Goal: Register for event/course

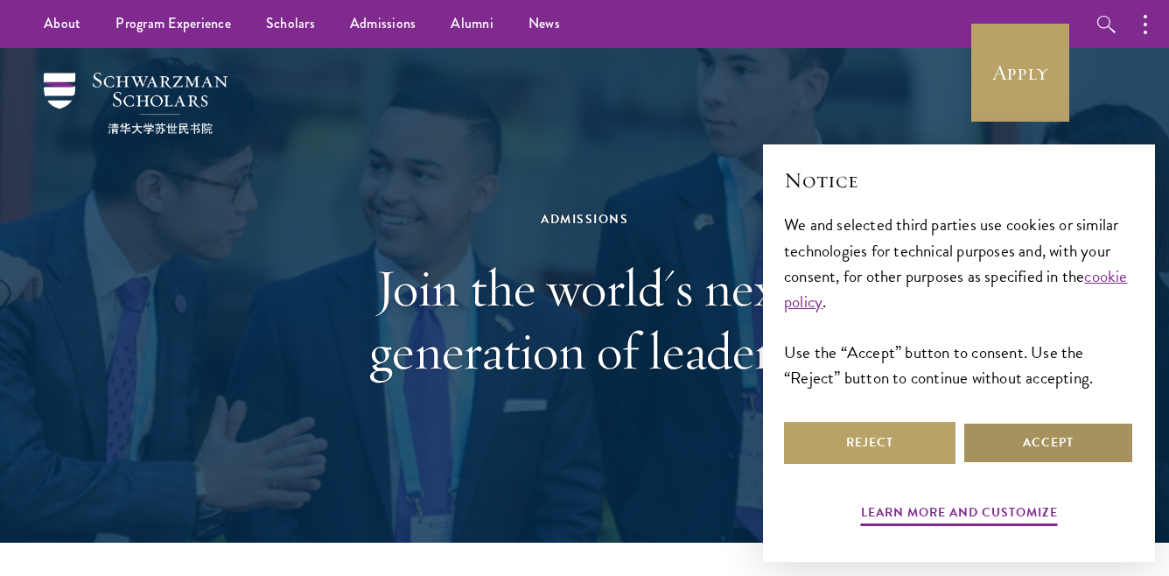
click at [1010, 451] on button "Accept" at bounding box center [1049, 443] width 172 height 42
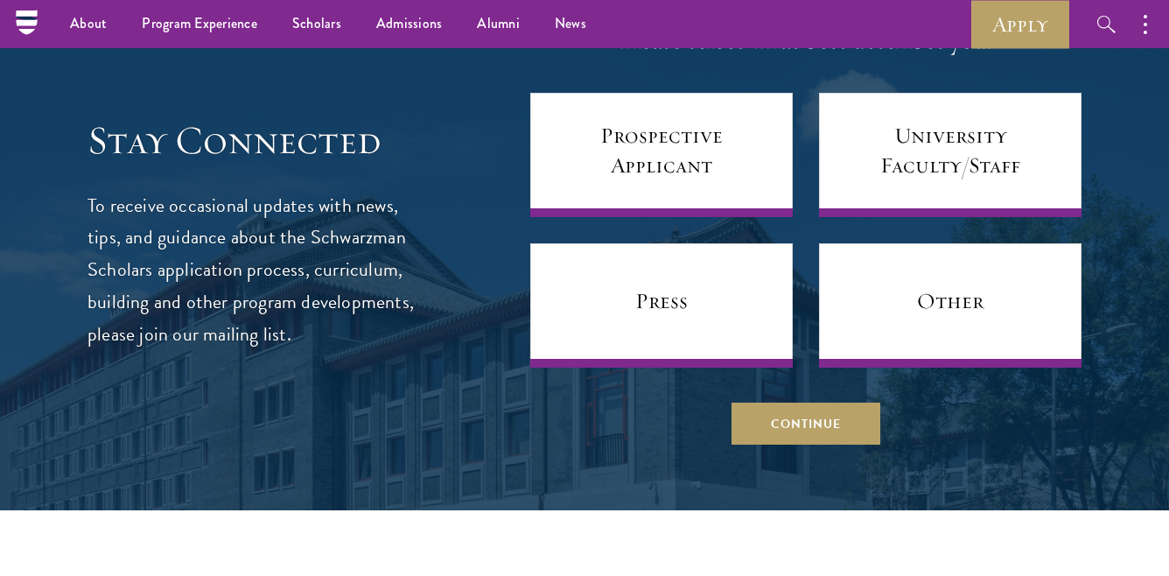
scroll to position [7153, 0]
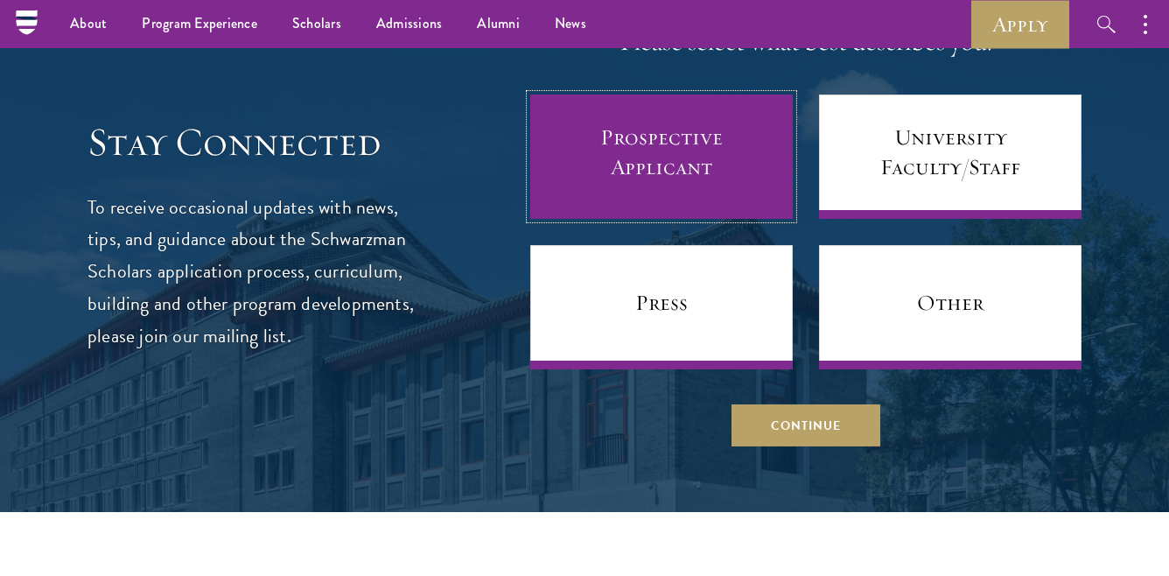
click at [698, 130] on link "Prospective Applicant" at bounding box center [661, 157] width 263 height 124
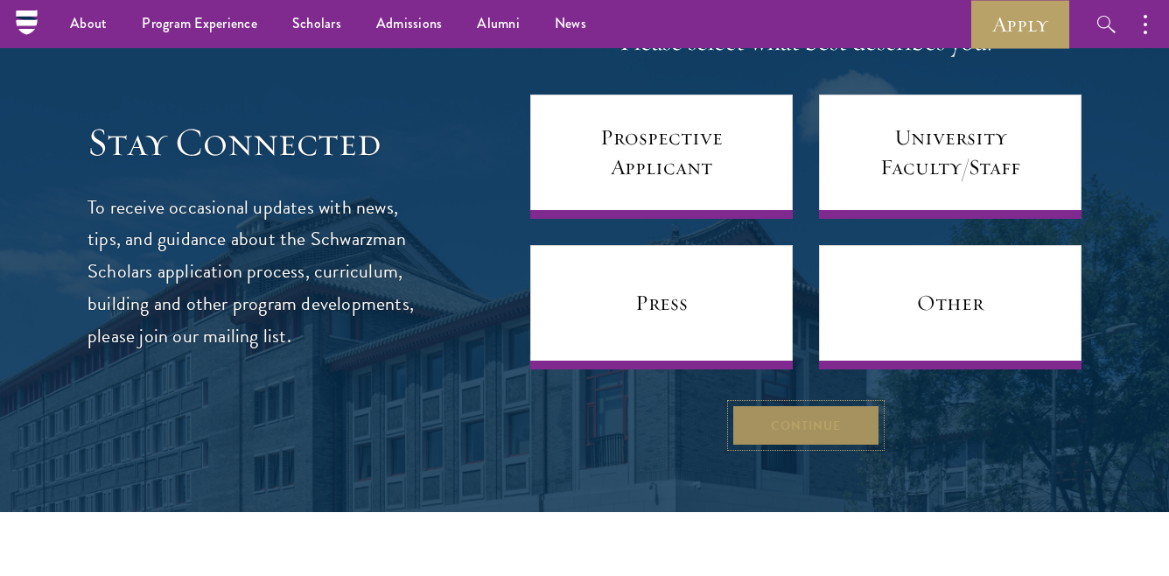
click at [791, 423] on button "Continue" at bounding box center [806, 425] width 149 height 42
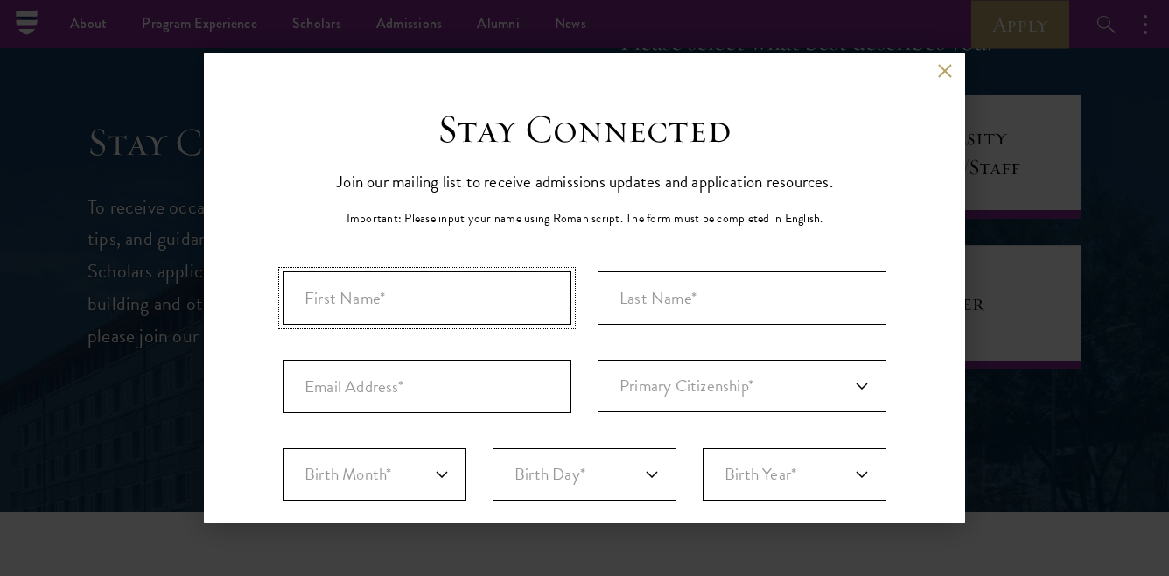
click at [383, 317] on input "First Name*" at bounding box center [427, 297] width 289 height 53
type input "Seamus"
click at [656, 318] on input "Last Name (Family Name)*" at bounding box center [742, 297] width 289 height 53
type input "Flannery"
type input "e"
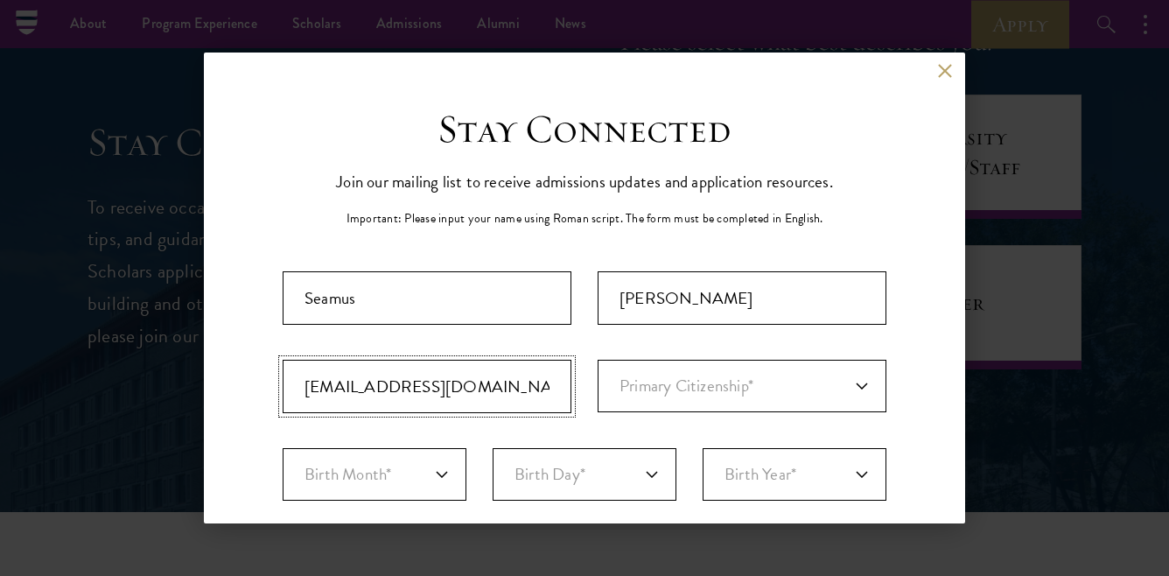
type input "seamusflannerycollege@gmail.com"
click at [751, 378] on select "Primary Citizenship* Afghanistan Aland Islands Albania Algeria Andorra Angola A…" at bounding box center [742, 386] width 289 height 53
select select "US"
click at [598, 360] on select "Primary Citizenship* Afghanistan Aland Islands Albania Algeria Andorra Angola A…" at bounding box center [742, 386] width 289 height 53
click at [432, 472] on select "Birth Month* January February March April May June July August September Octobe…" at bounding box center [375, 474] width 184 height 53
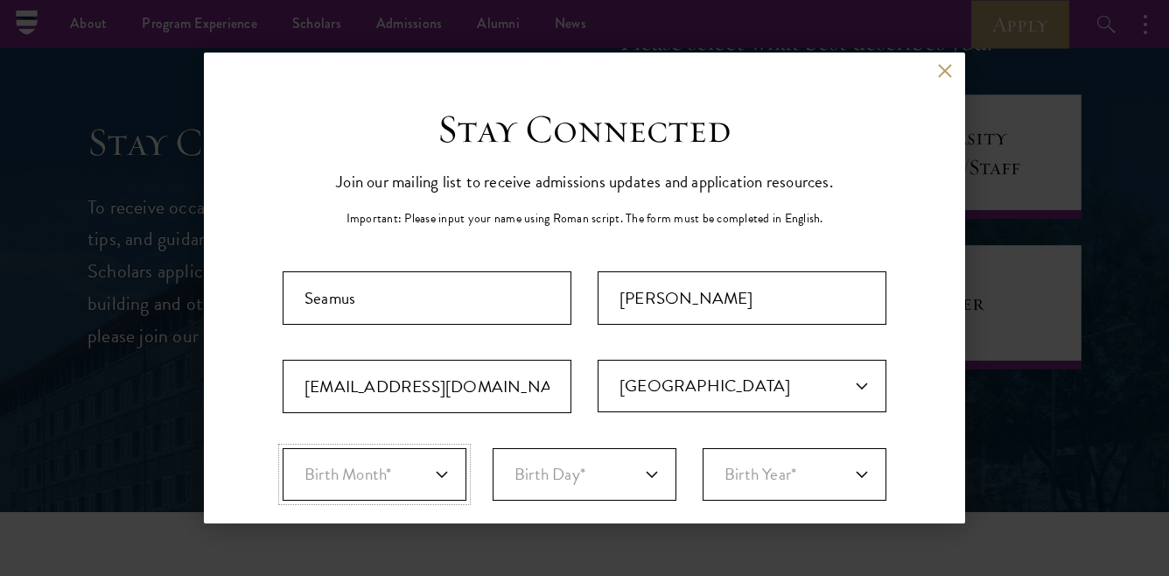
select select "07"
click at [283, 448] on select "Birth Month* January February March April May June July August September Octobe…" at bounding box center [375, 474] width 184 height 53
click at [544, 476] on select "Birth Day* 1 2 3 4 5 6 7 8 9 10 11 12 13 14 15 16 17 18 19 20 21 22 23 24 25 26…" at bounding box center [585, 474] width 184 height 53
select select "28"
click at [493, 448] on select "Birth Day* 1 2 3 4 5 6 7 8 9 10 11 12 13 14 15 16 17 18 19 20 21 22 23 24 25 26…" at bounding box center [585, 474] width 184 height 53
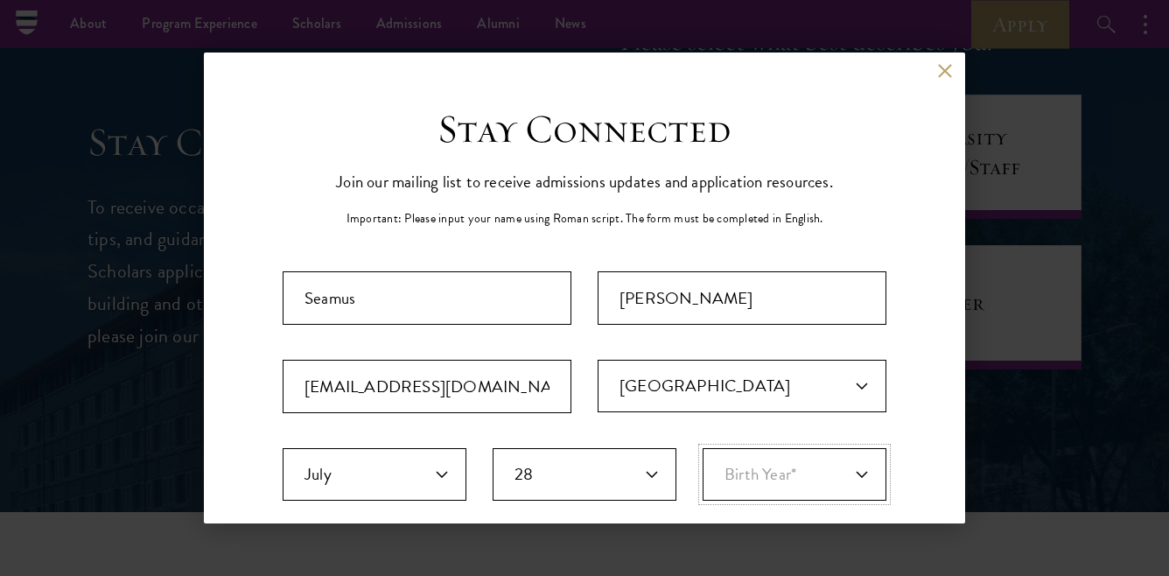
click at [762, 482] on select "Birth Year* 2025 2024 2023 2022 2021 2020 2019 2018 2017 2016 2015 2014 2013 20…" at bounding box center [795, 474] width 184 height 53
select select "2004"
click at [703, 448] on select "Birth Year* 2025 2024 2023 2022 2021 2020 2019 2018 2017 2016 2015 2014 2013 20…" at bounding box center [795, 474] width 184 height 53
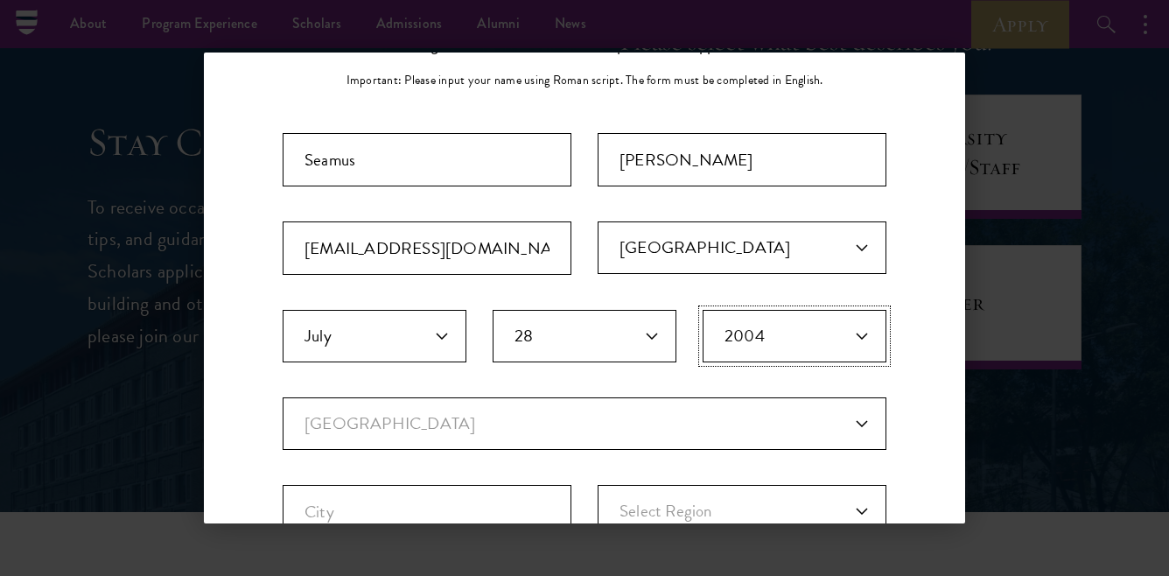
scroll to position [375, 0]
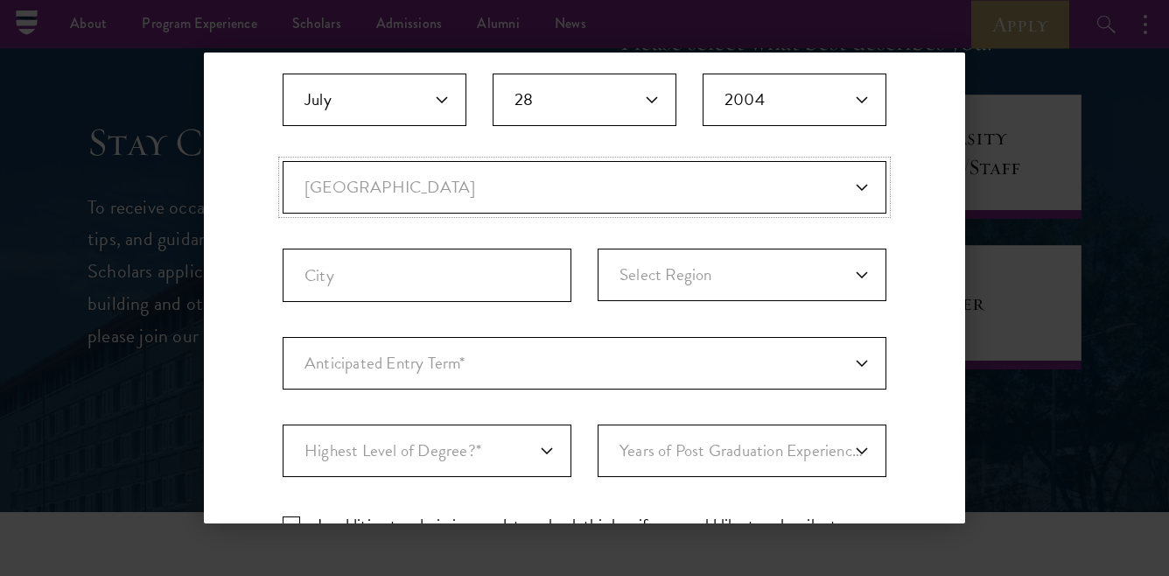
click at [492, 192] on select "Current Country Afghanistan Aland Islands Albania Algeria Andorra Angola Anguil…" at bounding box center [585, 187] width 604 height 53
select select "US"
click at [283, 161] on select "Current Country Afghanistan Aland Islands Albania Algeria Andorra Angola Anguil…" at bounding box center [585, 187] width 604 height 53
select select
click at [477, 267] on input "City" at bounding box center [427, 275] width 289 height 53
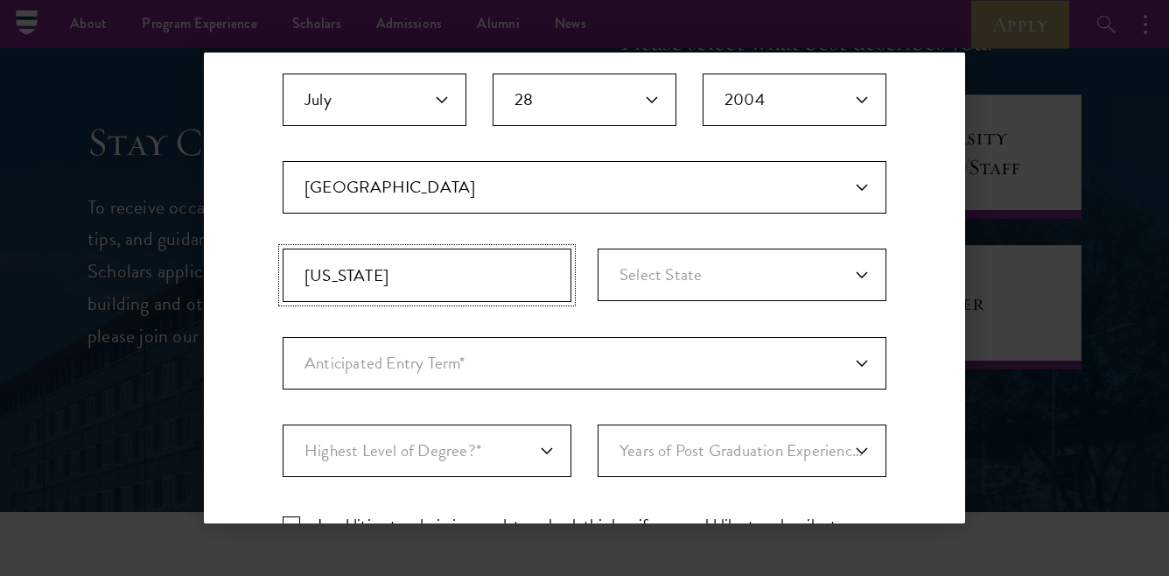
drag, startPoint x: 383, startPoint y: 277, endPoint x: 277, endPoint y: 270, distance: 105.3
click at [277, 270] on div "Stay Connected Please select what best describes you: Prospective Applicant Uni…" at bounding box center [585, 226] width 762 height 993
type input "Middlebury"
click at [642, 256] on select "Select State Alabama Alaska American Samoa APO/FPO (AA) APO/FPO (AE) APO/FPO (A…" at bounding box center [742, 275] width 289 height 53
select select "VT"
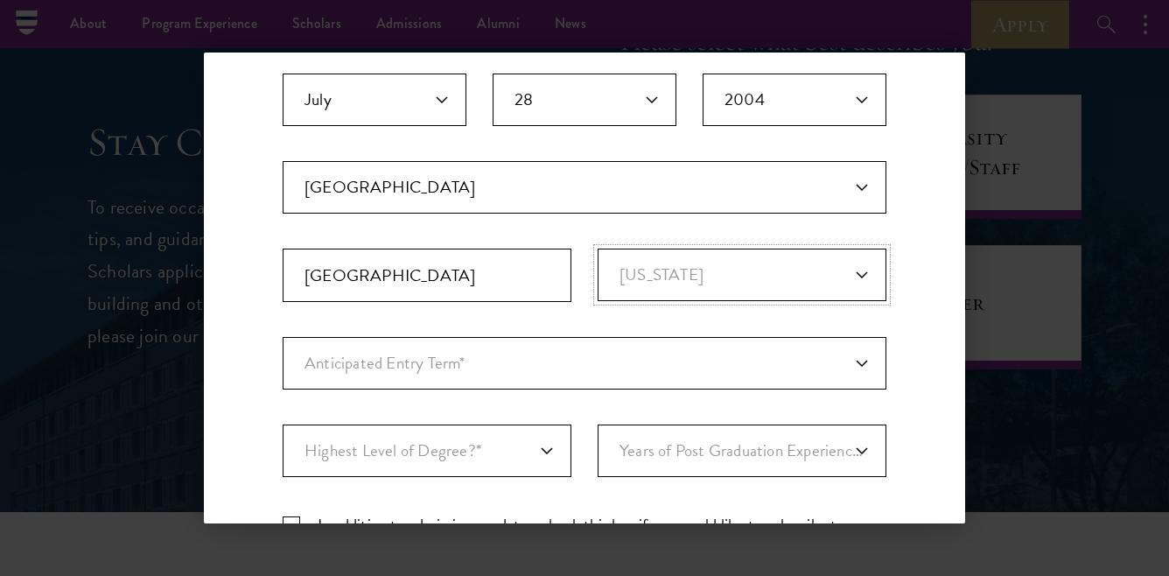
click at [598, 249] on select "Select State Alabama Alaska American Samoa APO/FPO (AA) APO/FPO (AE) APO/FPO (A…" at bounding box center [742, 275] width 289 height 53
click at [489, 364] on select "Anticipated Entry Term* August 2026 (Application opens April 2025) Just Explori…" at bounding box center [585, 363] width 604 height 53
select select "a6790467-ebe7-4045-a56a-66c1cae98076"
click at [283, 337] on select "Anticipated Entry Term* August 2026 (Application opens April 2025) Just Explori…" at bounding box center [585, 363] width 604 height 53
click at [508, 451] on select "Highest Level of Degree?* PHD Bachelor's Master's Current Undergraduate Student" at bounding box center [427, 451] width 289 height 53
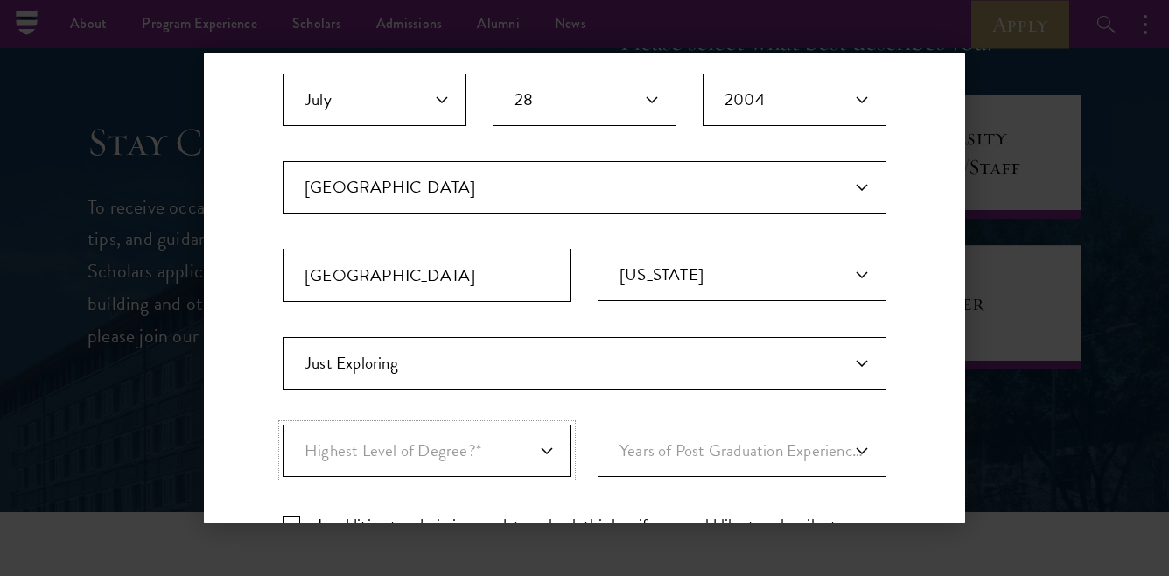
select select "bf44f490-31e9-4d16-b1d2-df861e7933aa"
click at [283, 425] on select "Highest Level of Degree?* PHD Bachelor's Master's Current Undergraduate Student" at bounding box center [427, 451] width 289 height 53
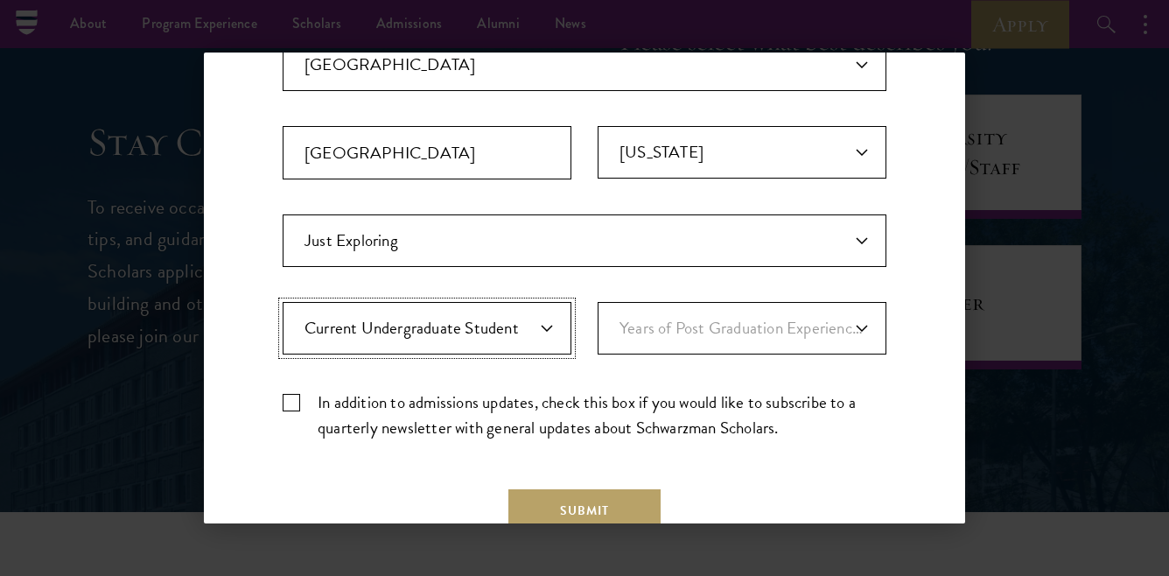
scroll to position [545, 0]
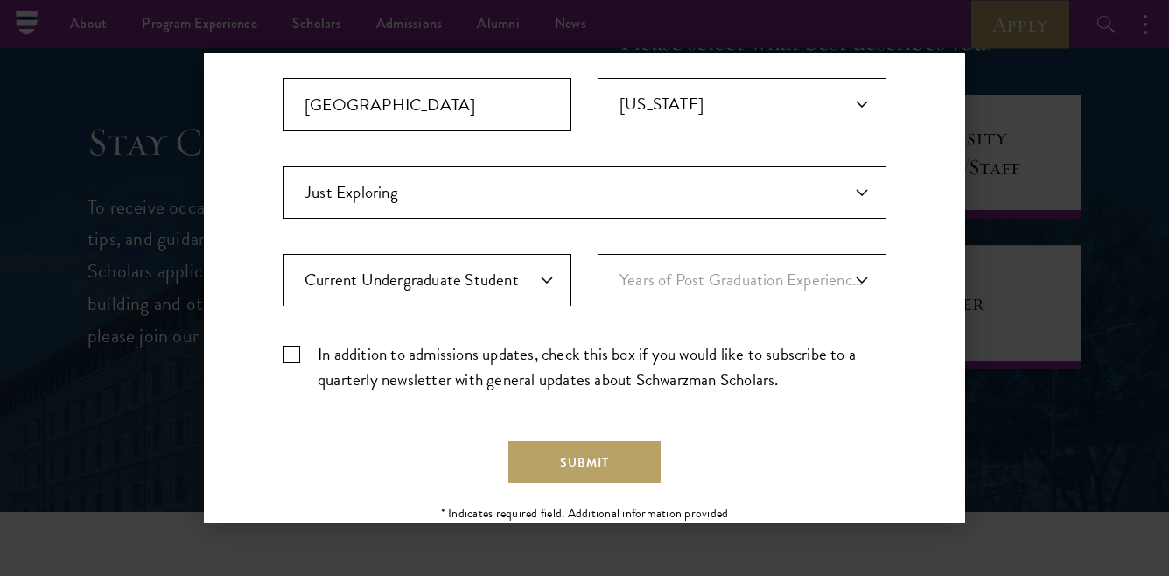
click at [289, 353] on label "In addition to admissions updates, check this box if you would like to subscrib…" at bounding box center [585, 366] width 604 height 51
click at [289, 353] on input "In addition to admissions updates, check this box if you would like to subscrib…" at bounding box center [585, 346] width 604 height 11
checkbox input "true"
click at [545, 456] on button "Submit" at bounding box center [585, 462] width 152 height 42
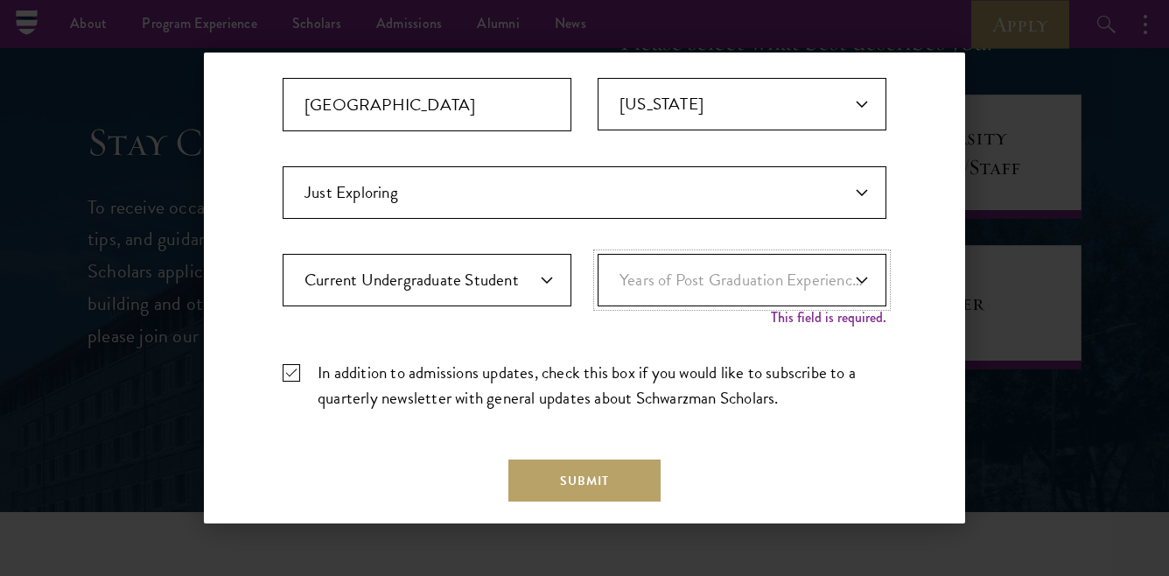
click at [777, 271] on select "Years of Post Graduation Experience?* 1 2 3 4 5 6 7 8 9 10" at bounding box center [742, 280] width 289 height 53
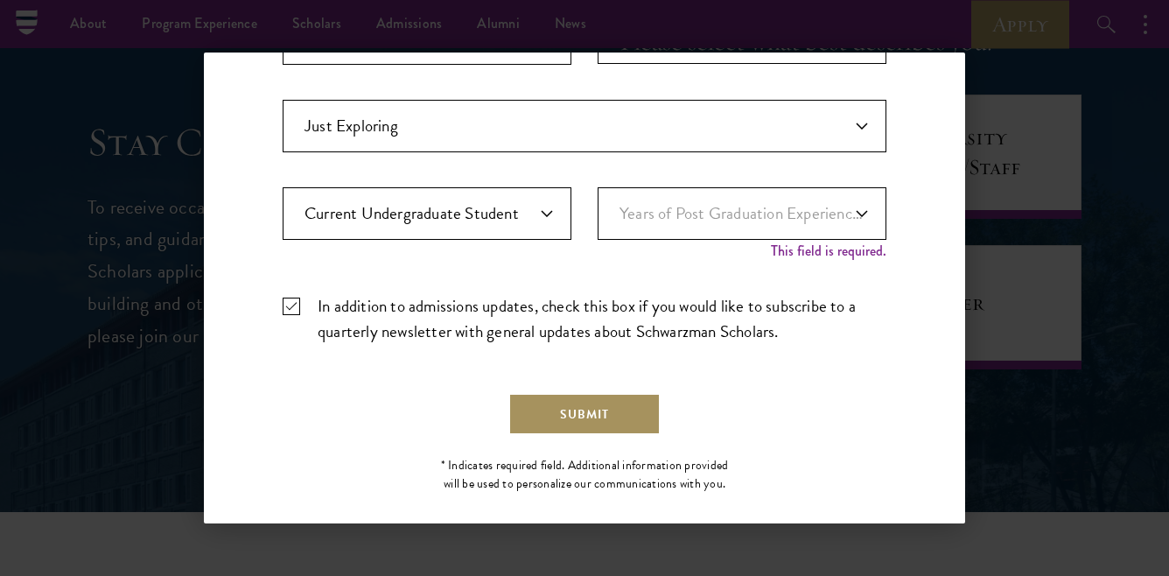
scroll to position [633, 0]
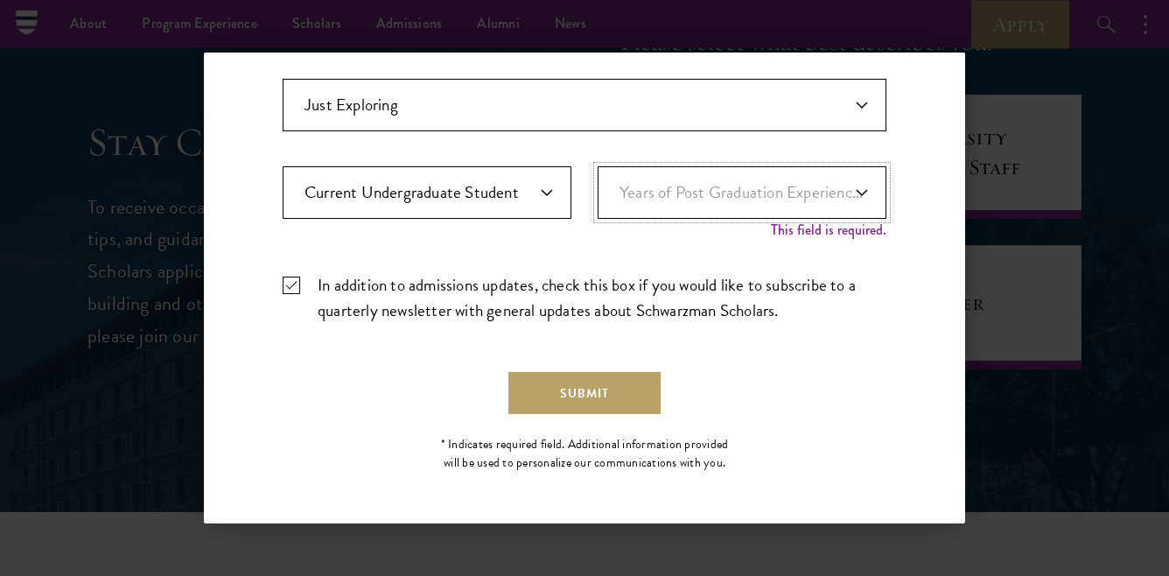
click at [781, 191] on select "Years of Post Graduation Experience?* 1 2 3 4 5 6 7 8 9 10" at bounding box center [742, 192] width 289 height 53
select select "1"
click at [598, 185] on select "Years of Post Graduation Experience?* 1 2 3 4 5 6 7 8 9 10" at bounding box center [742, 192] width 289 height 53
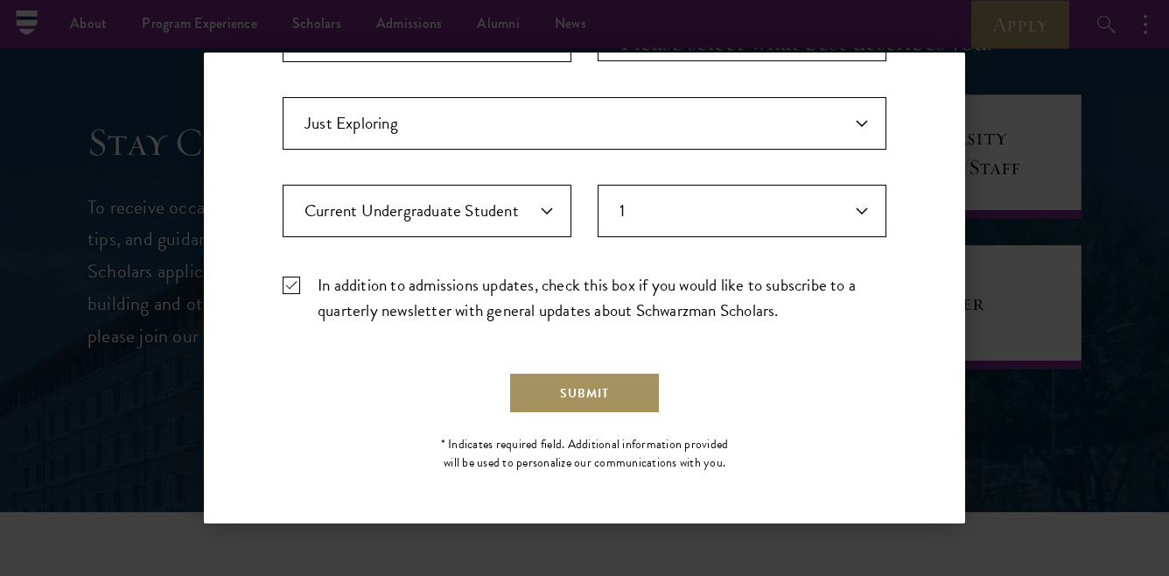
click at [605, 395] on button "Submit" at bounding box center [585, 393] width 152 height 42
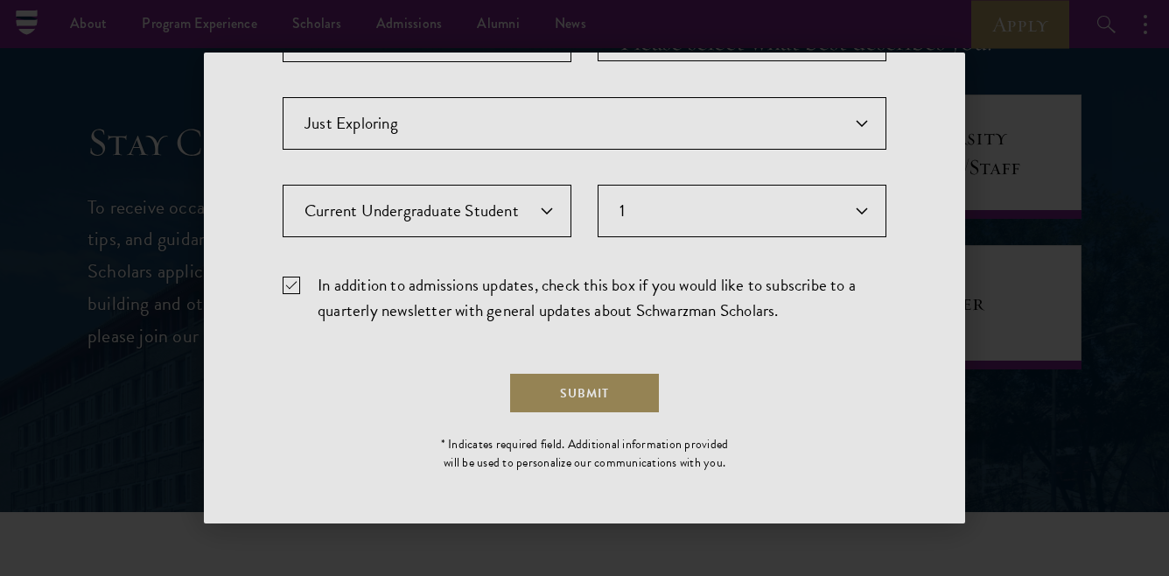
scroll to position [0, 0]
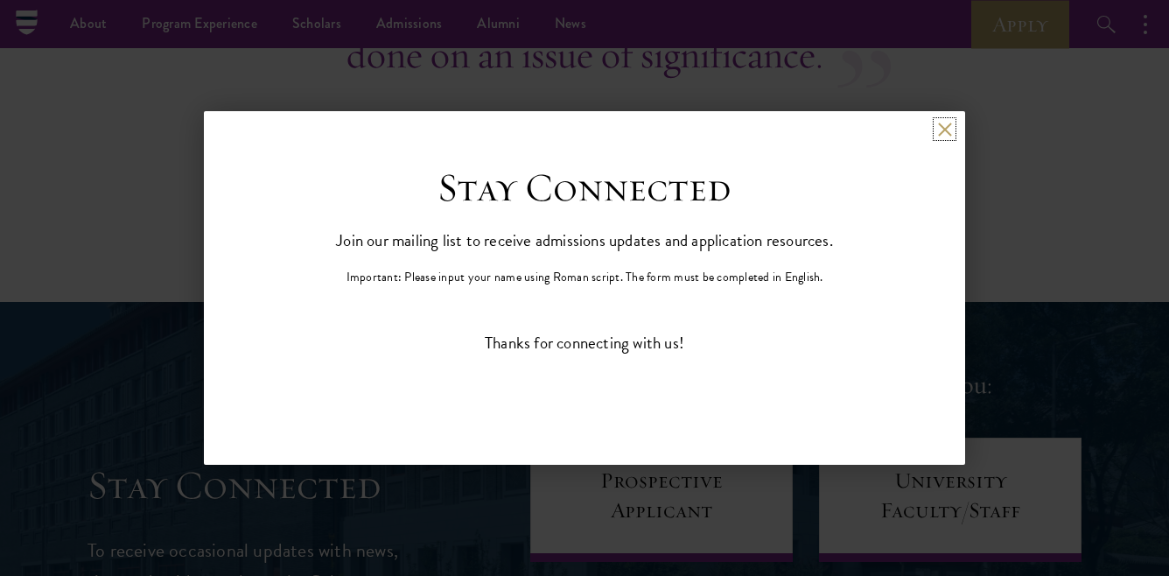
click at [944, 127] on button at bounding box center [944, 129] width 15 height 15
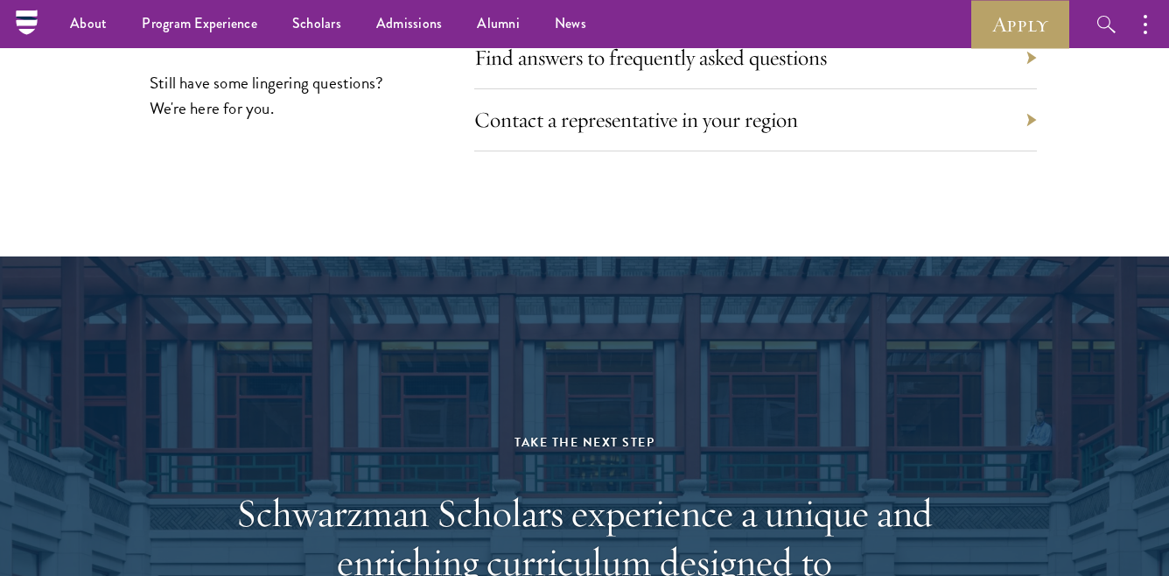
scroll to position [8259, 0]
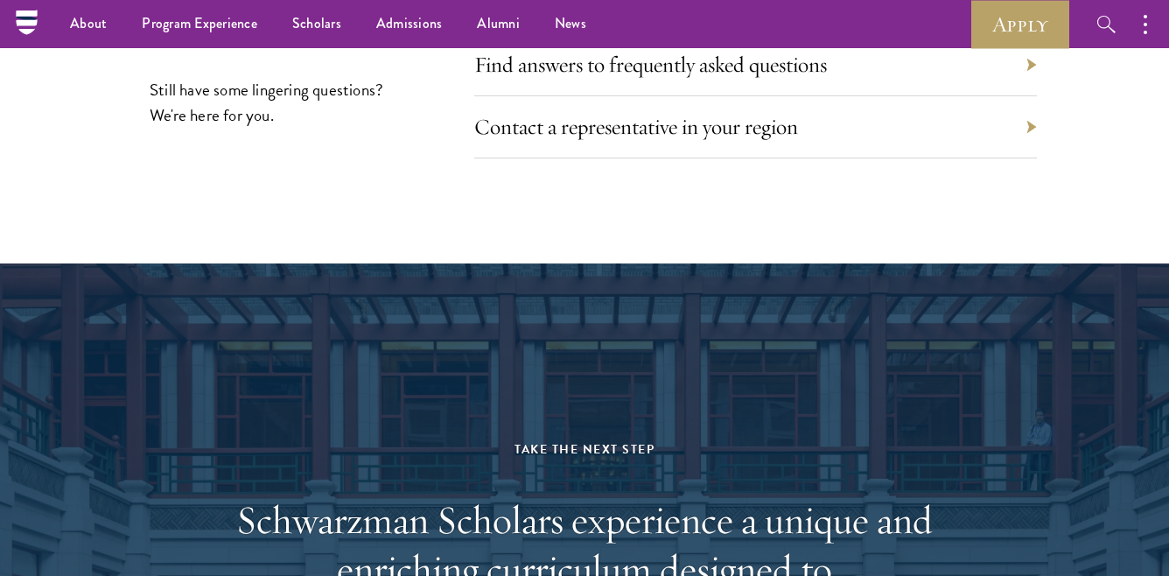
click at [884, 62] on div "Find answers to frequently asked questions" at bounding box center [755, 65] width 563 height 62
click at [746, 53] on link "Find answers to frequently asked questions" at bounding box center [664, 64] width 353 height 27
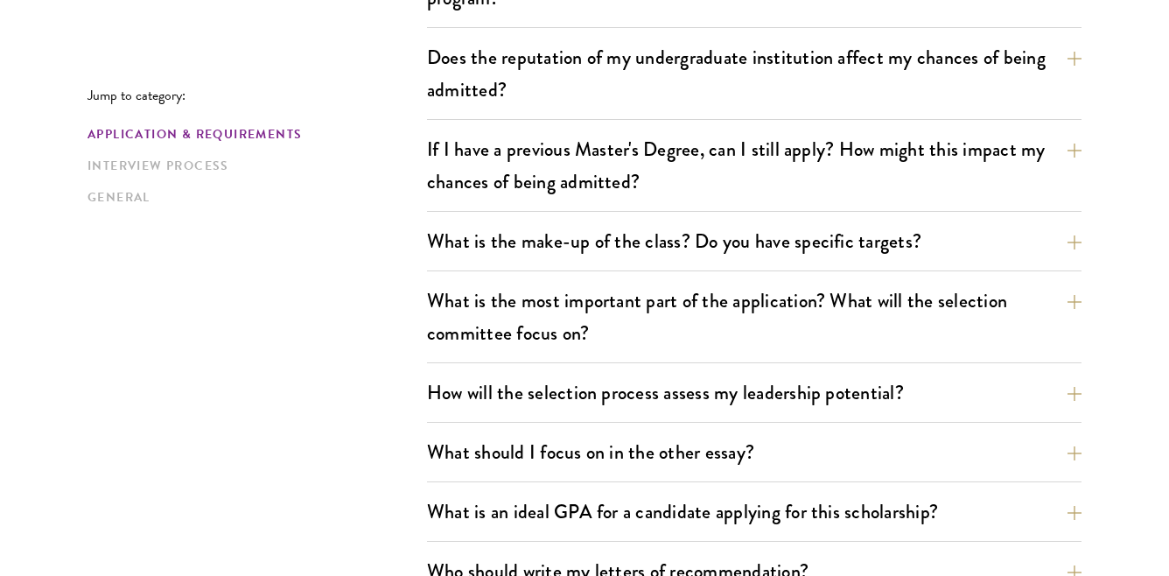
scroll to position [1144, 0]
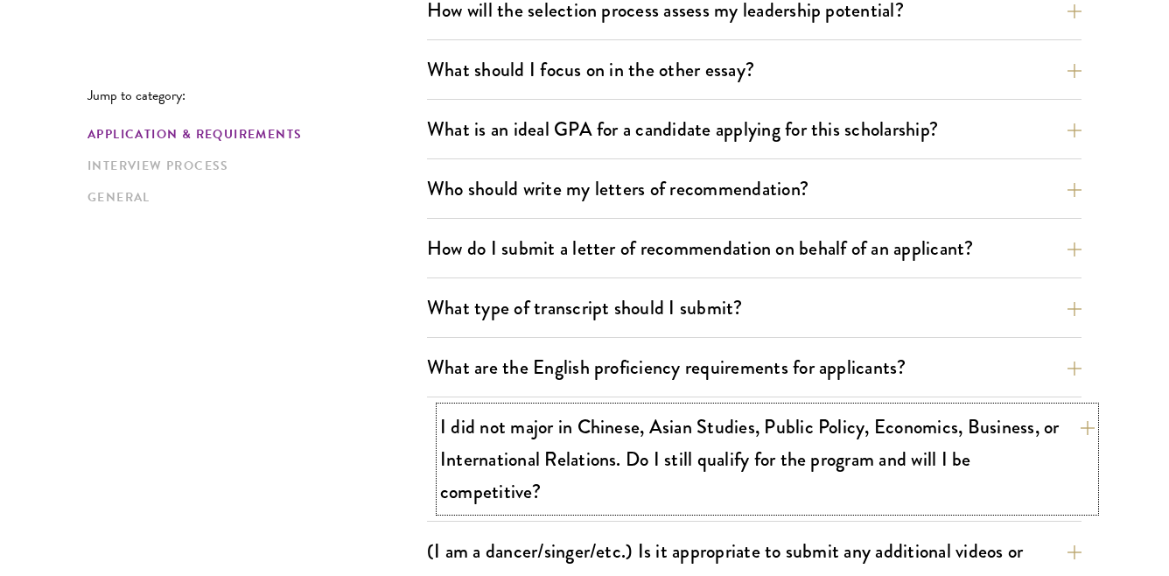
click at [1087, 428] on button "I did not major in Chinese, Asian Studies, Public Policy, Economics, Business, …" at bounding box center [767, 459] width 655 height 104
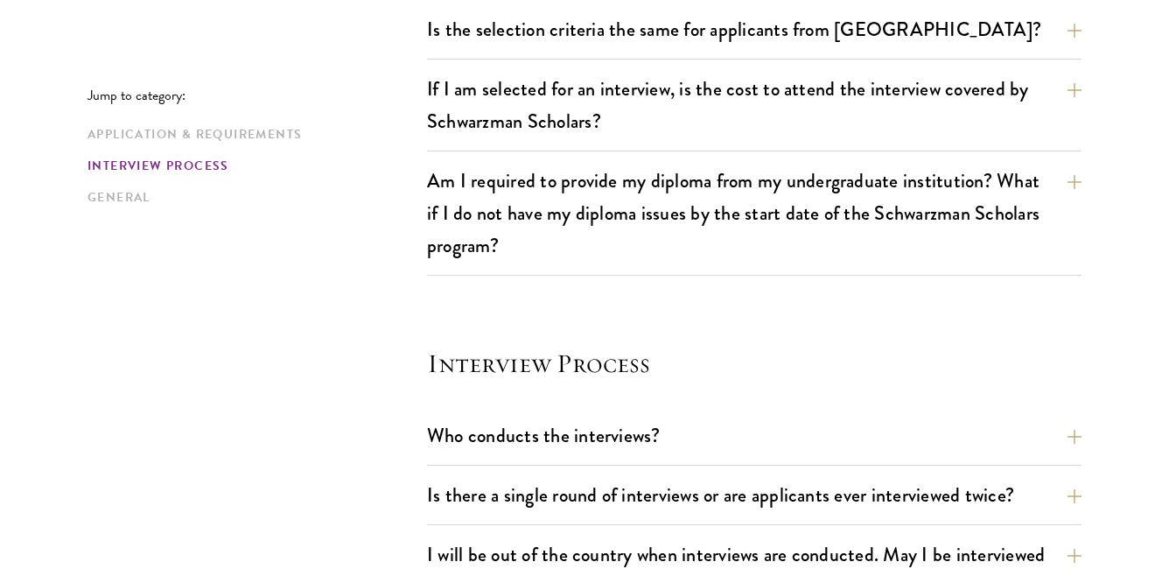
scroll to position [2152, 0]
